Goal: Task Accomplishment & Management: Manage account settings

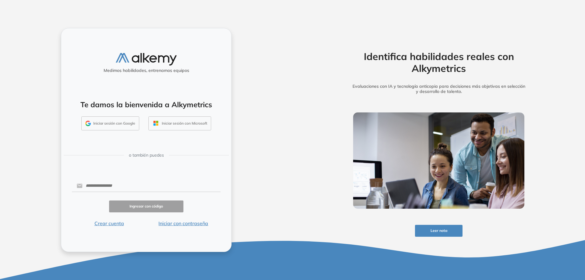
click at [120, 125] on button "Iniciar sesión con Google" at bounding box center [110, 123] width 58 height 14
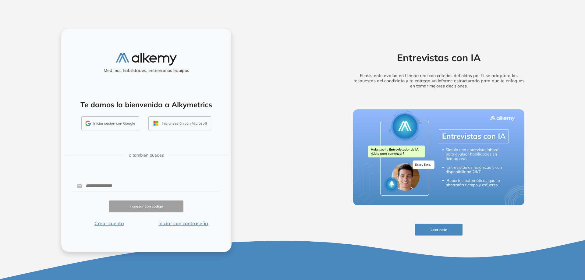
click at [122, 121] on button "Iniciar sesión con Google" at bounding box center [110, 123] width 58 height 14
click at [106, 124] on button "Iniciar sesión con Google" at bounding box center [110, 123] width 58 height 14
